Goal: Information Seeking & Learning: Learn about a topic

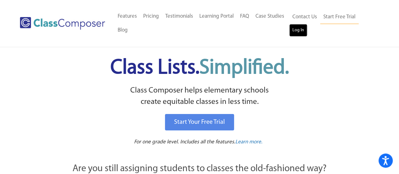
click at [296, 32] on link "Log In" at bounding box center [299, 30] width 18 height 13
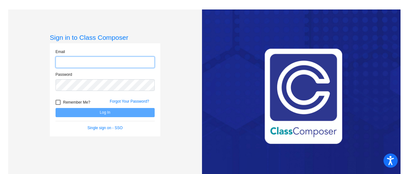
type input "[EMAIL_ADDRESS][DOMAIN_NAME]"
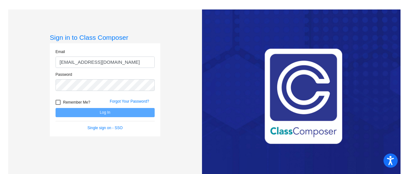
click at [57, 101] on div at bounding box center [58, 102] width 5 height 5
click at [58, 105] on input "Remember Me?" at bounding box center [58, 105] width 0 height 0
checkbox input "true"
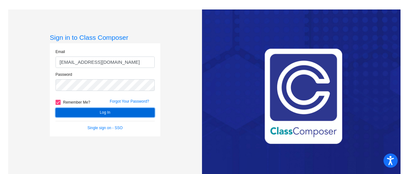
click at [93, 109] on button "Log In" at bounding box center [105, 112] width 99 height 9
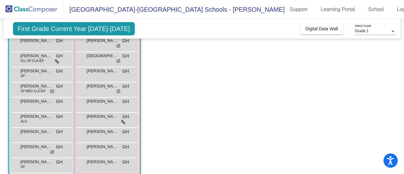
scroll to position [119, 0]
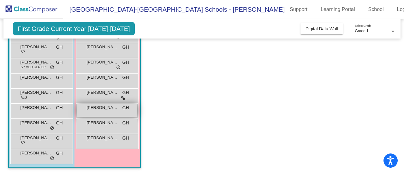
click at [108, 112] on div "[PERSON_NAME] GH lock do_not_disturb_alt" at bounding box center [107, 110] width 60 height 13
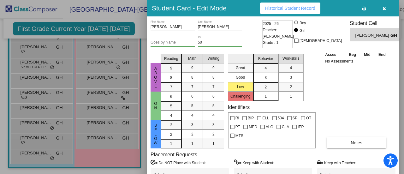
click at [275, 10] on span "Historical Student Record" at bounding box center [290, 8] width 50 height 5
click at [140, 34] on div at bounding box center [202, 87] width 404 height 174
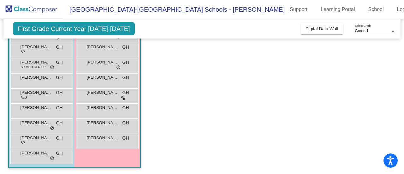
scroll to position [56, 0]
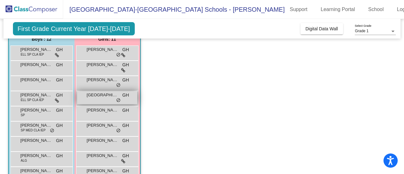
click at [119, 99] on span "do_not_disturb_alt" at bounding box center [118, 100] width 4 height 5
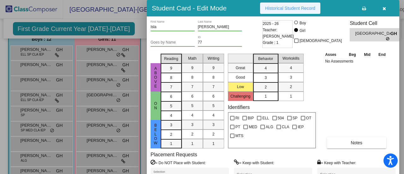
click at [285, 3] on button "Historical Student Record" at bounding box center [290, 8] width 60 height 11
click at [381, 6] on button "button" at bounding box center [384, 8] width 20 height 11
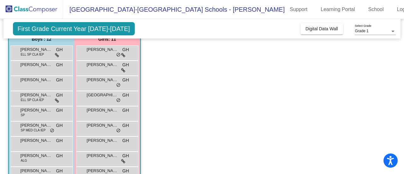
scroll to position [0, 0]
